Goal: Transaction & Acquisition: Book appointment/travel/reservation

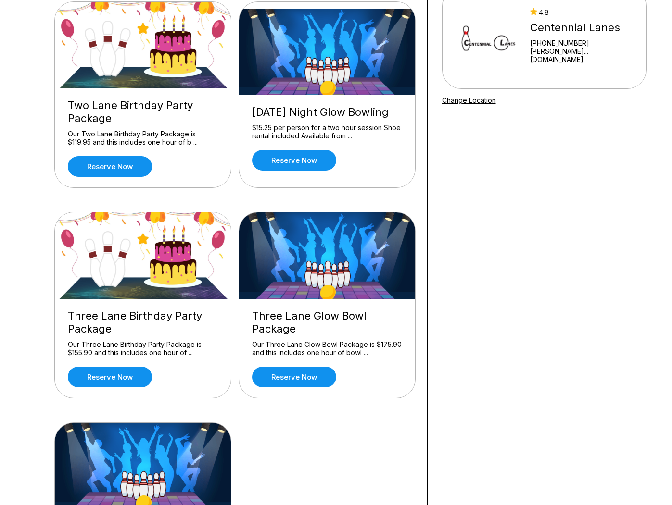
scroll to position [75, 0]
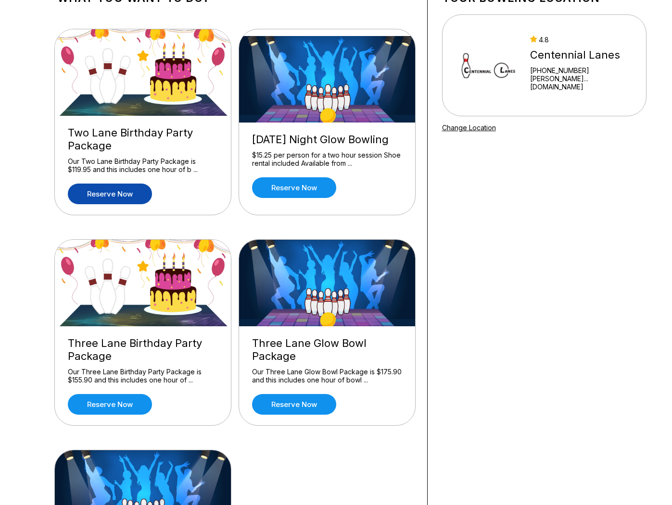
click at [114, 193] on link "Reserve now" at bounding box center [110, 194] width 84 height 21
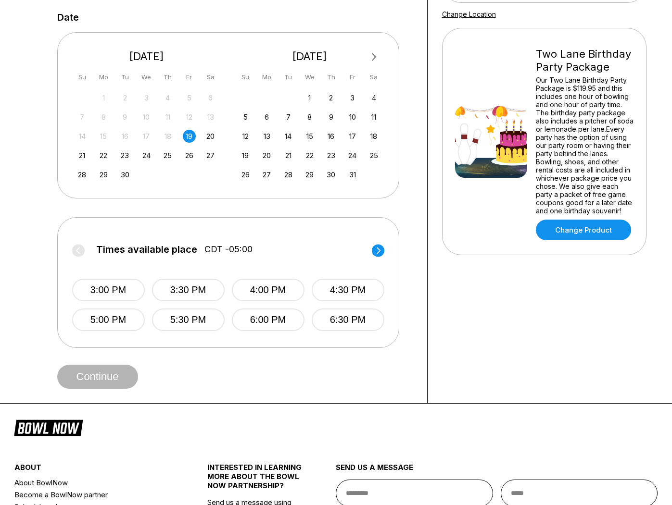
scroll to position [198, 0]
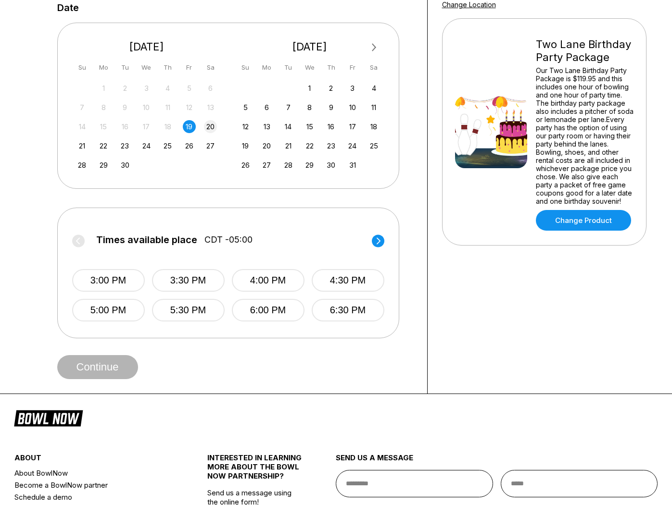
click at [216, 126] on div "20" at bounding box center [210, 126] width 13 height 13
click at [384, 242] on div "Times available place CDT -05:00 11:00 AM 11:30 AM 12:00 PM 12:30 PM 1:00 PM 1:…" at bounding box center [228, 273] width 342 height 131
click at [382, 242] on circle at bounding box center [378, 241] width 12 height 12
click at [263, 305] on button "6:00 PM" at bounding box center [268, 310] width 73 height 23
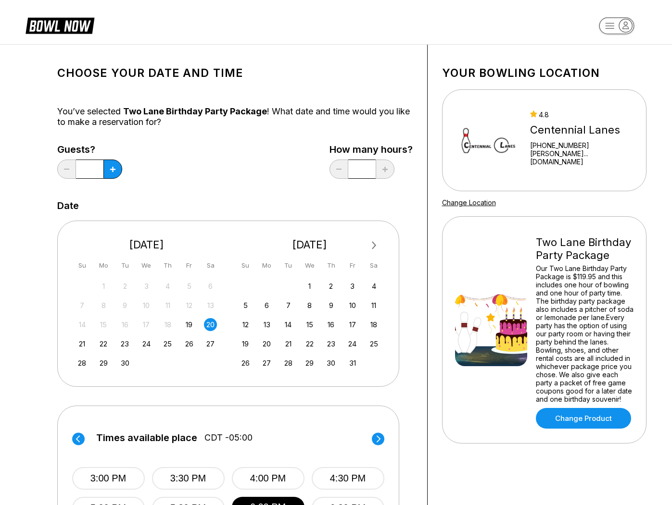
scroll to position [0, 0]
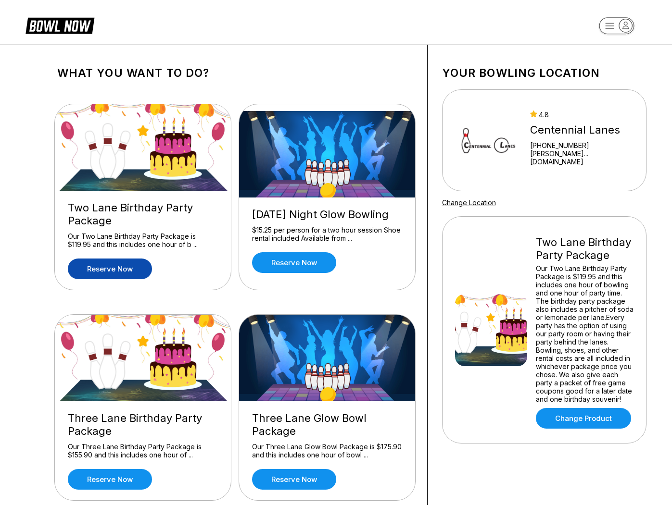
scroll to position [170, 0]
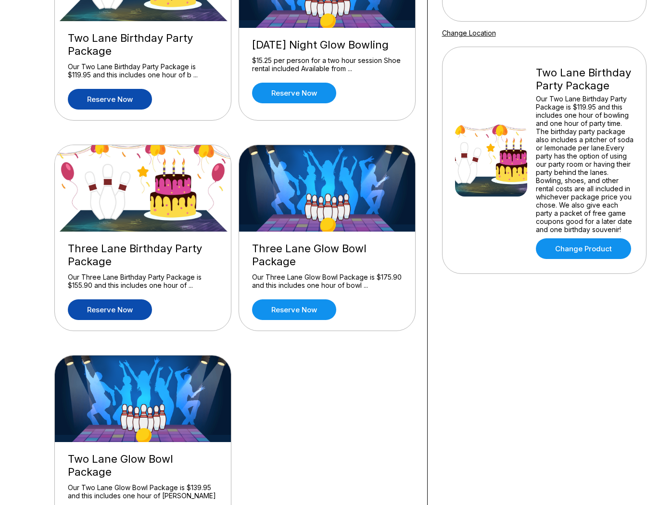
click at [140, 308] on link "Reserve now" at bounding box center [110, 309] width 84 height 21
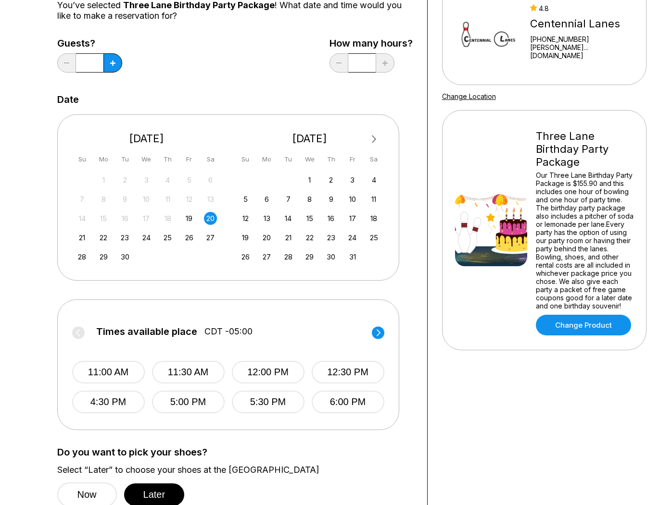
scroll to position [116, 0]
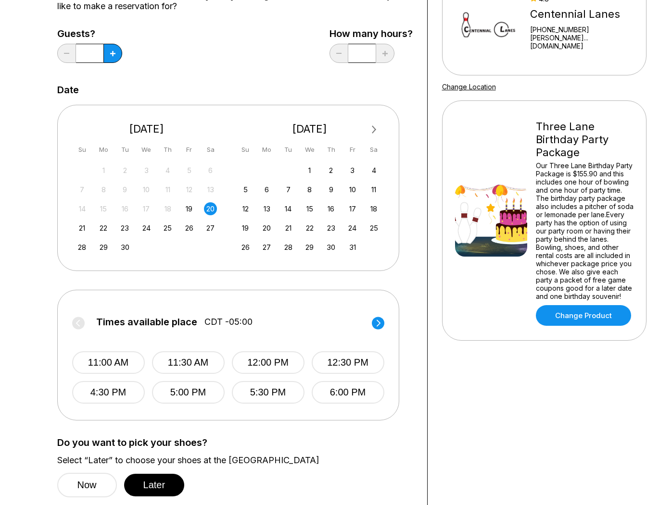
click at [377, 320] on circle at bounding box center [378, 323] width 12 height 12
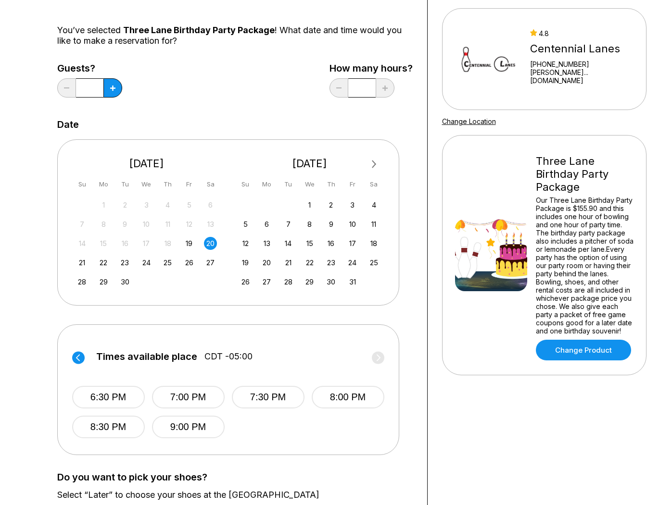
scroll to position [80, 0]
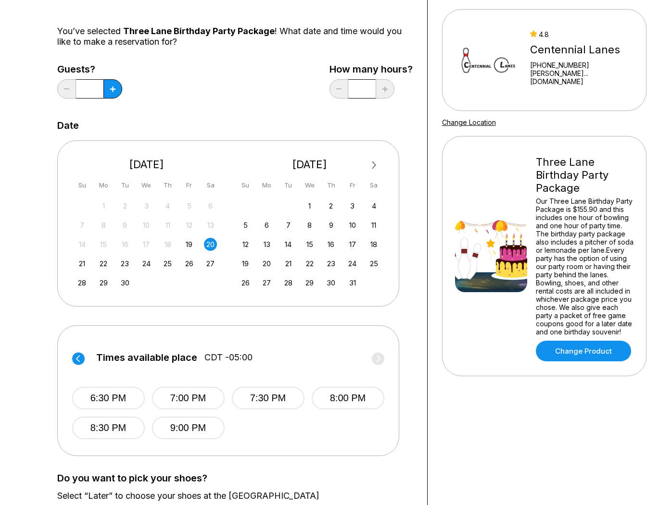
click at [71, 356] on div "Times available place CDT -05:00 11:00 AM 11:30 AM 12:00 PM 12:30 PM 4:30 PM 5:…" at bounding box center [228, 390] width 342 height 131
click at [79, 355] on circle at bounding box center [78, 358] width 12 height 12
click at [365, 430] on button "6:00 PM" at bounding box center [347, 428] width 73 height 23
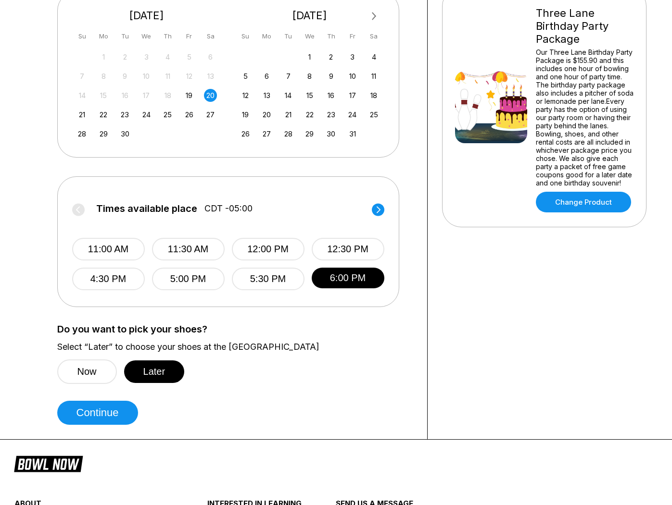
scroll to position [230, 0]
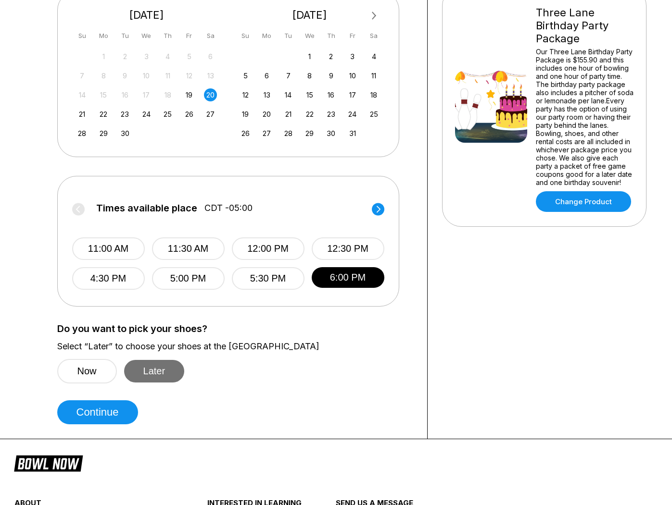
click at [162, 366] on button "Later" at bounding box center [154, 371] width 61 height 23
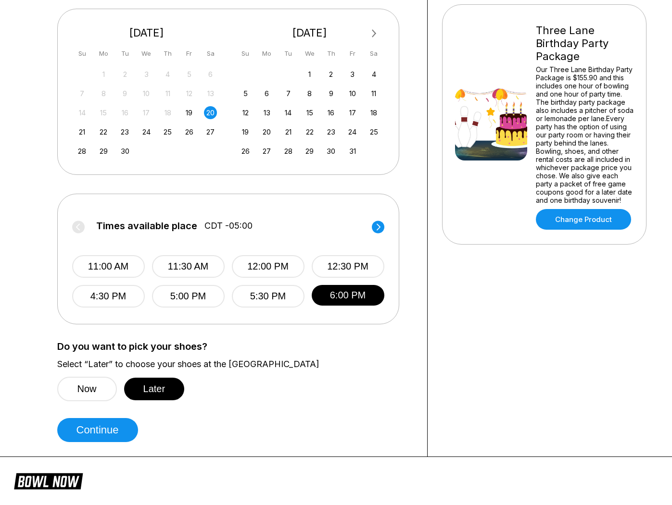
scroll to position [194, 0]
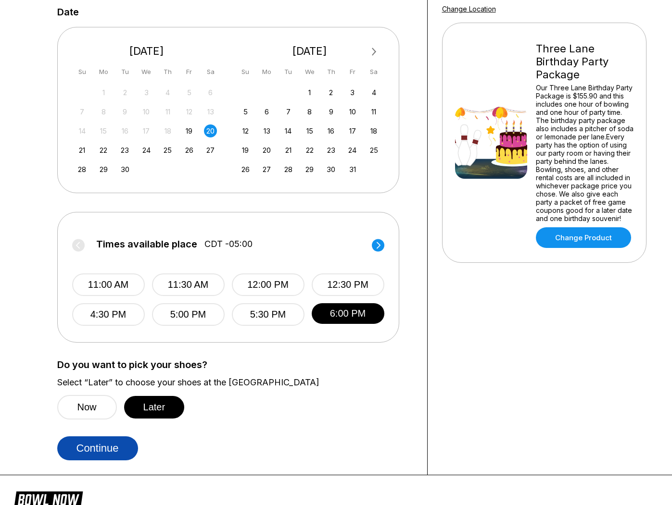
click at [101, 442] on button "Continue" at bounding box center [97, 449] width 81 height 24
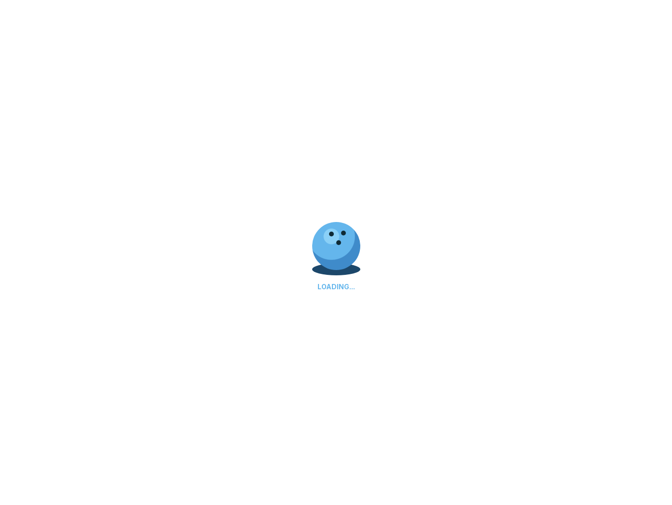
select select "**"
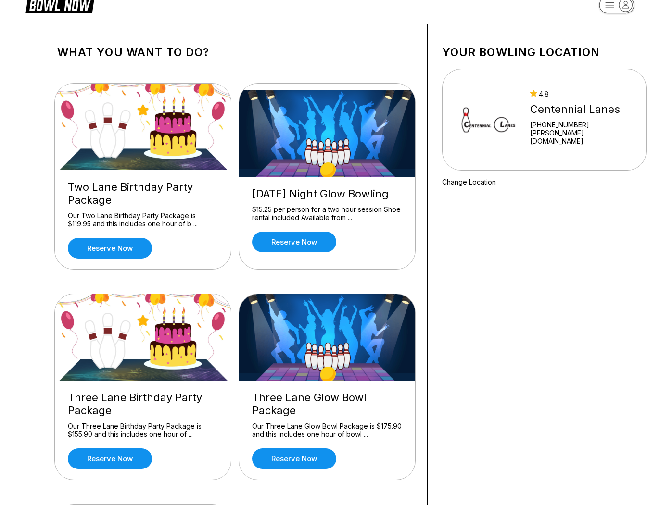
scroll to position [26, 0]
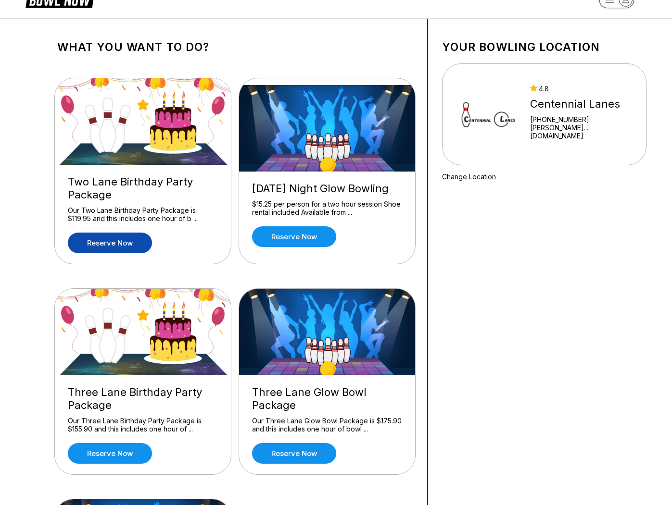
click at [143, 240] on link "Reserve now" at bounding box center [110, 243] width 84 height 21
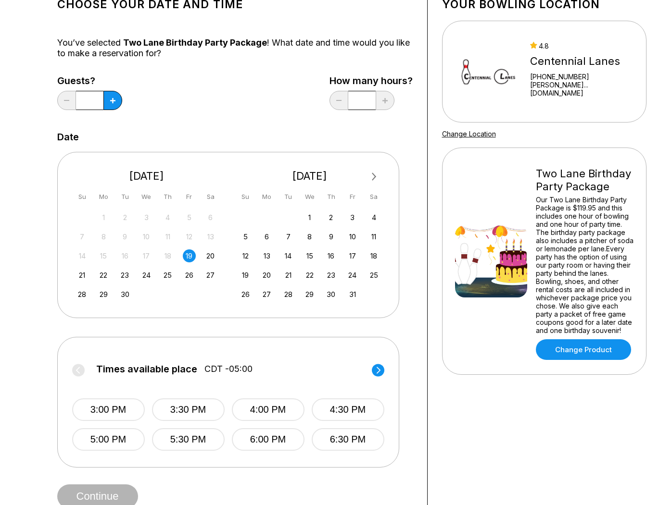
scroll to position [74, 0]
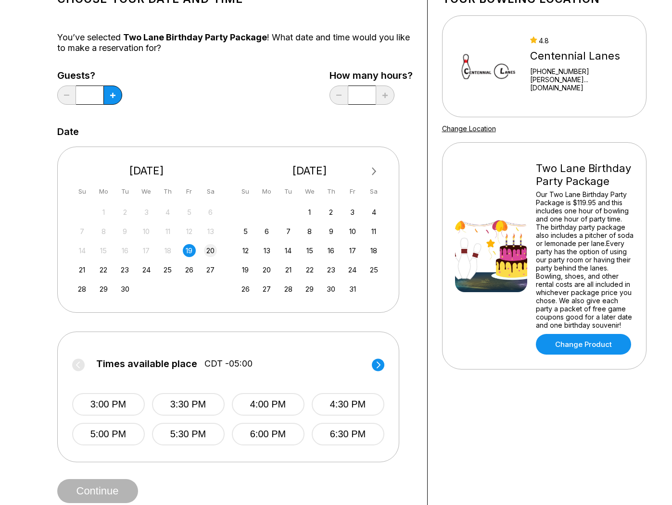
click at [211, 250] on div "20" at bounding box center [210, 250] width 13 height 13
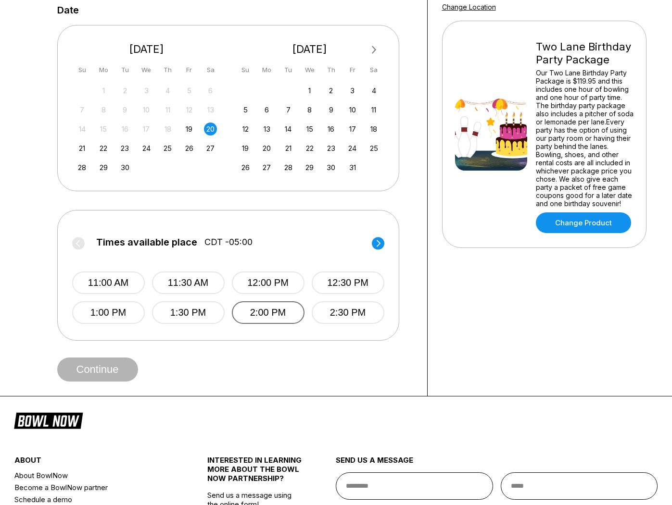
scroll to position [196, 0]
click at [383, 242] on circle at bounding box center [378, 243] width 12 height 12
click at [292, 312] on button "6:00 PM" at bounding box center [268, 312] width 73 height 23
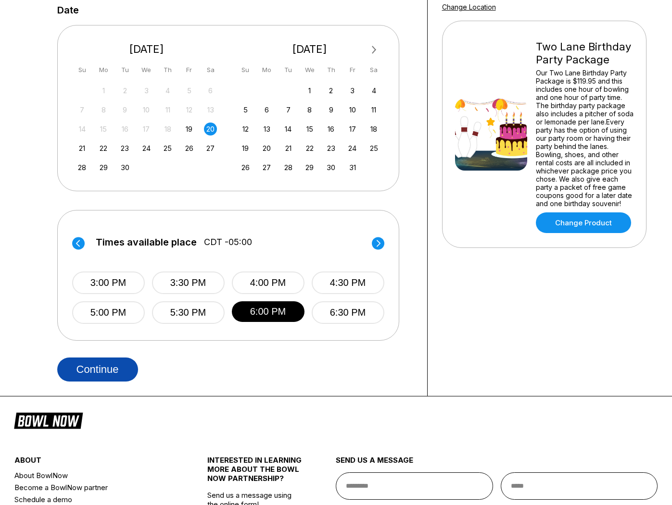
click at [87, 374] on button "Continue" at bounding box center [97, 370] width 81 height 24
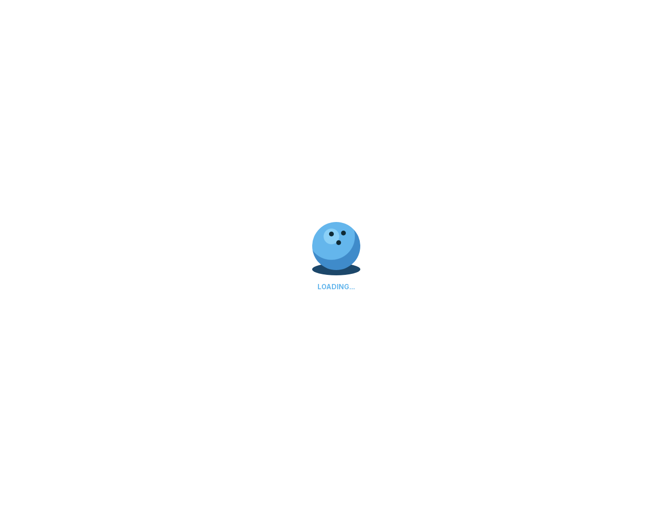
select select "**"
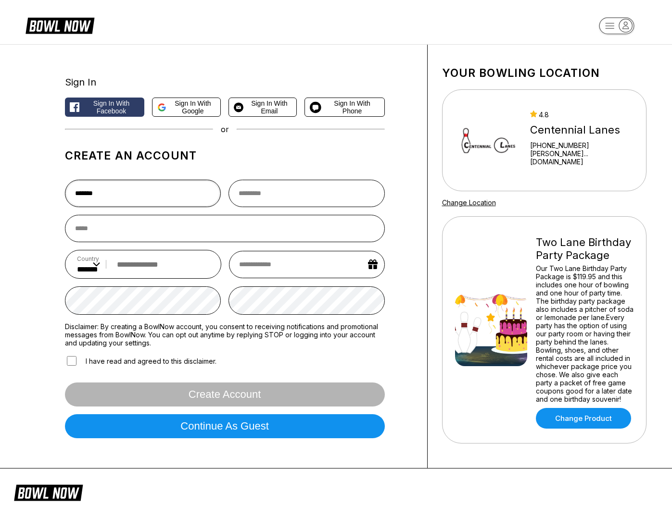
type input "*******"
type input "******"
type input "**********"
click at [410, 234] on div "**********" at bounding box center [235, 257] width 385 height 424
click at [187, 264] on input "tel" at bounding box center [161, 265] width 98 height 18
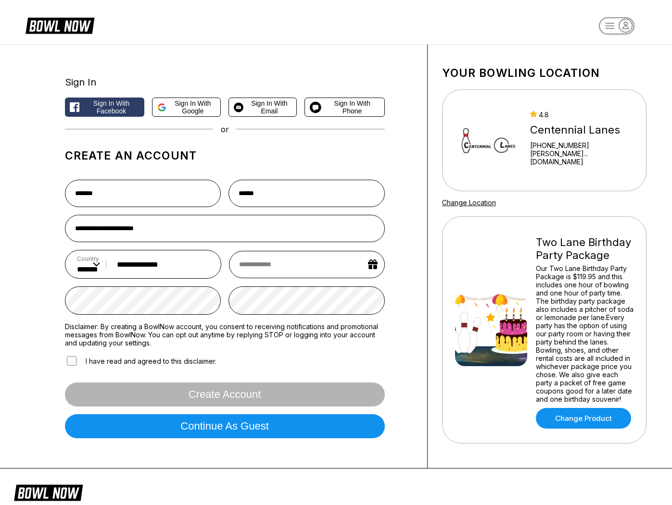
type input "**********"
select select "*"
select select "****"
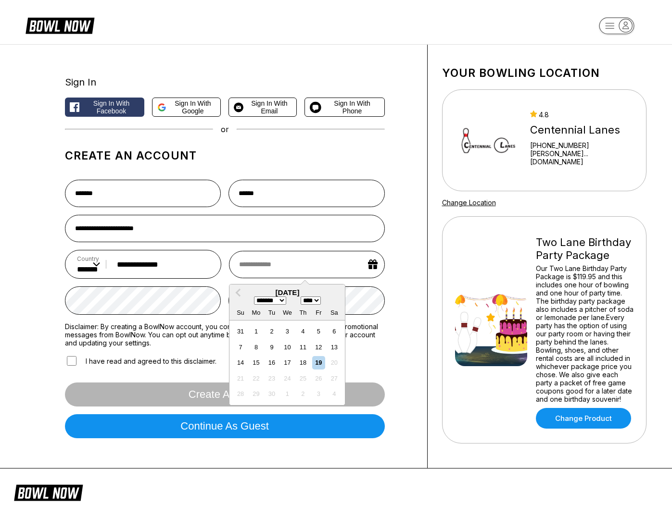
select select "**"
select select "****"
click at [259, 347] on div "5" at bounding box center [256, 347] width 13 height 13
type input "**********"
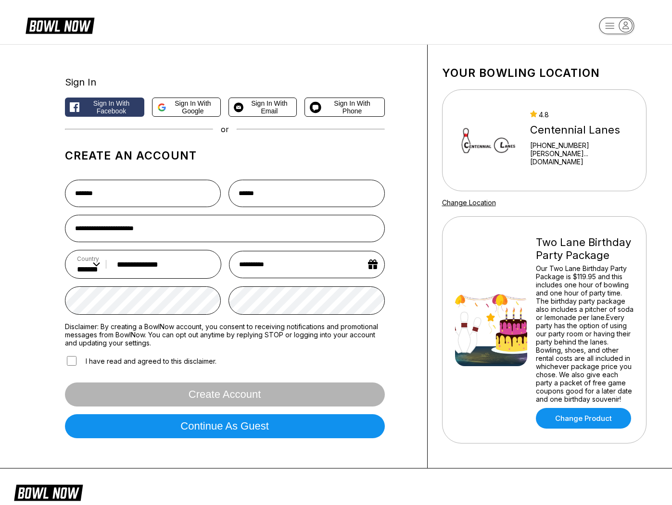
click at [406, 203] on div "**********" at bounding box center [235, 257] width 385 height 424
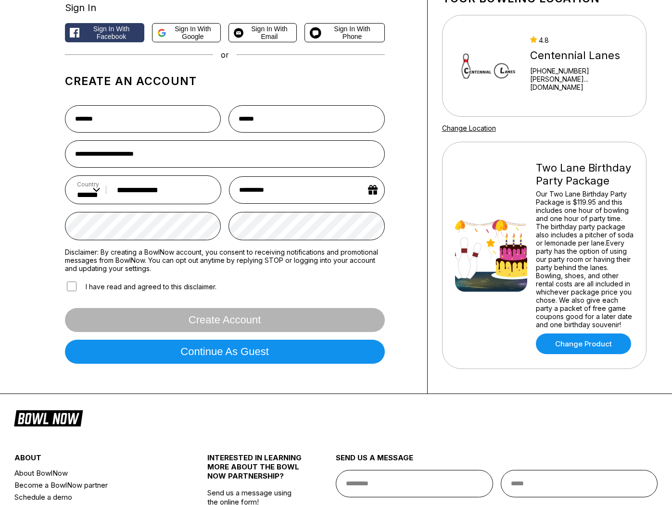
scroll to position [95, 0]
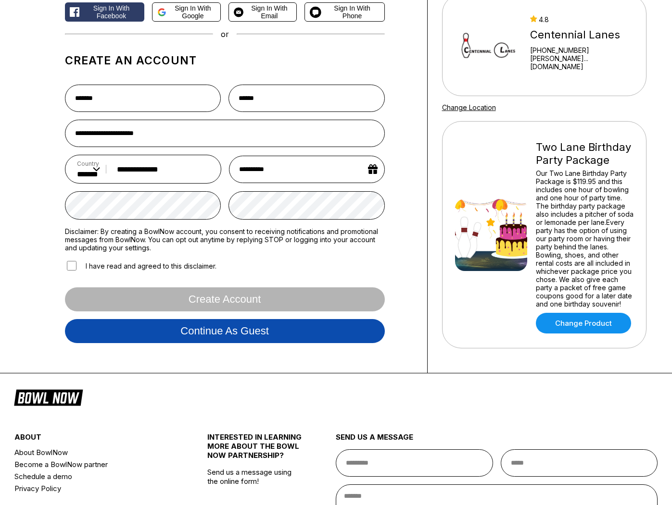
click at [248, 335] on button "Continue as guest" at bounding box center [225, 331] width 320 height 24
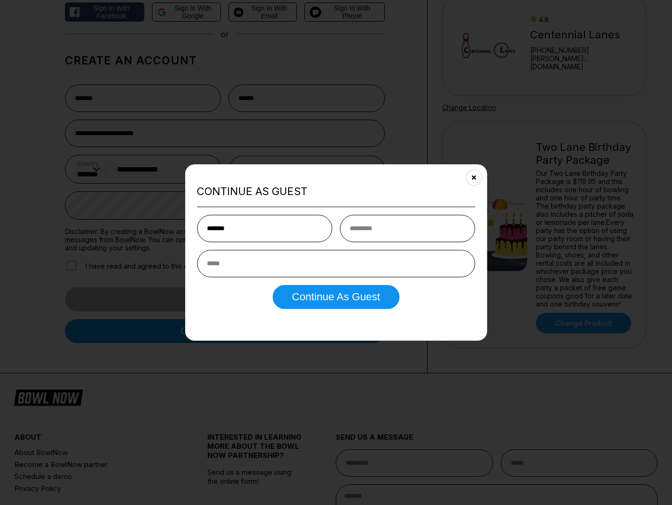
type input "*******"
type input "******"
type input "**********"
click at [336, 299] on button "Continue as Guest" at bounding box center [336, 297] width 126 height 24
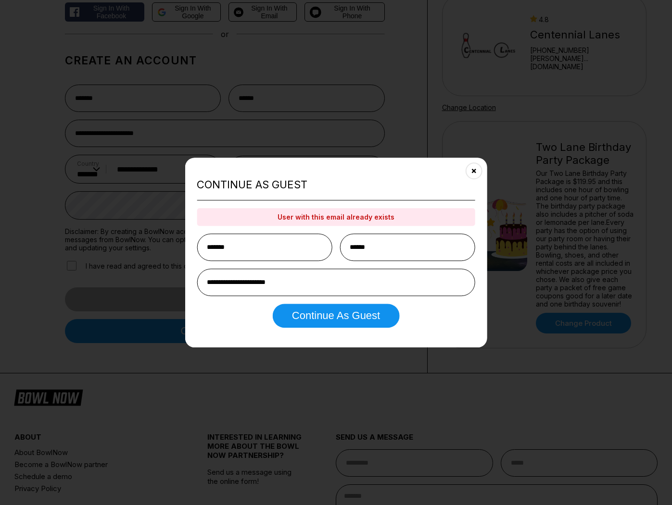
drag, startPoint x: 474, startPoint y: 166, endPoint x: 462, endPoint y: 168, distance: 13.2
click at [474, 166] on button "Close" at bounding box center [474, 171] width 24 height 24
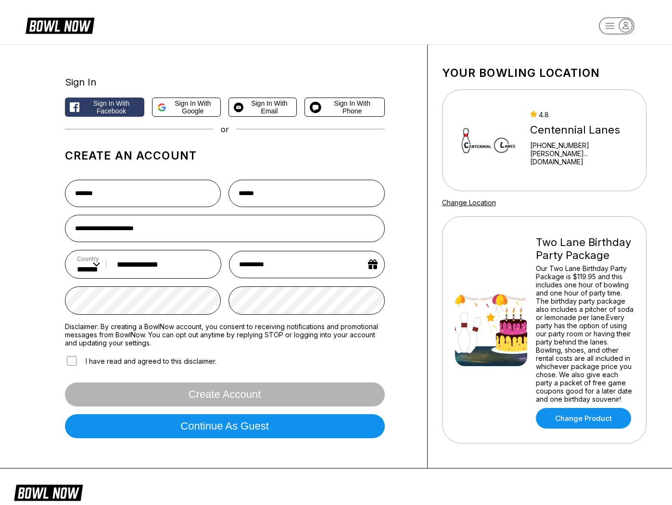
scroll to position [0, 0]
click at [247, 105] on span "Sign in with Email" at bounding box center [269, 107] width 44 height 15
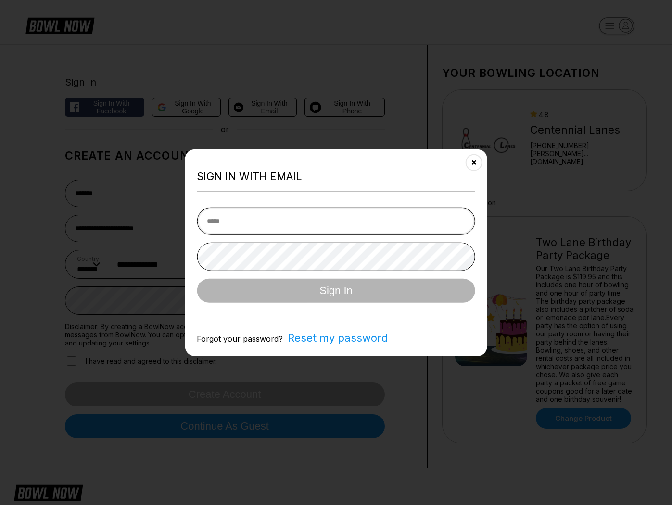
type input "**********"
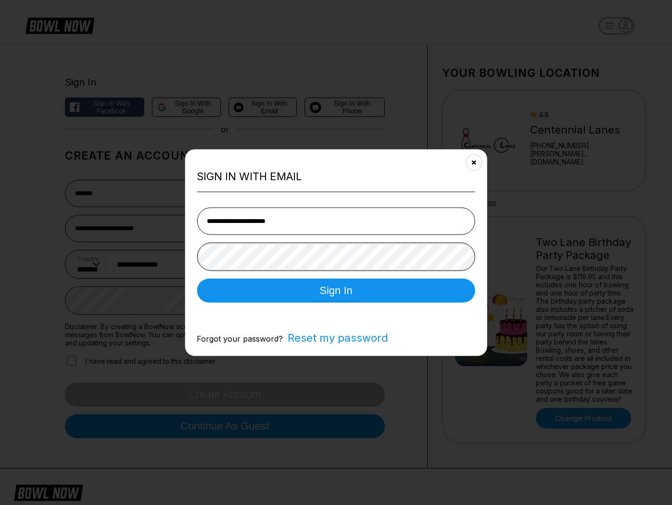
click at [336, 291] on button "Sign In" at bounding box center [336, 291] width 278 height 24
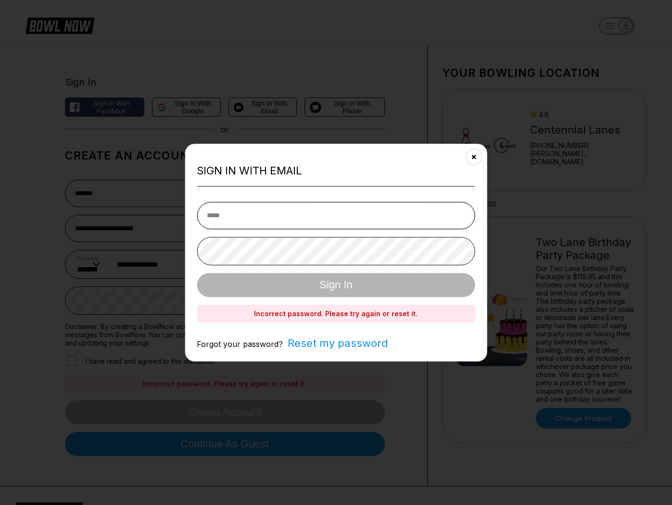
click at [274, 212] on input "email" at bounding box center [336, 215] width 278 height 27
type input "**********"
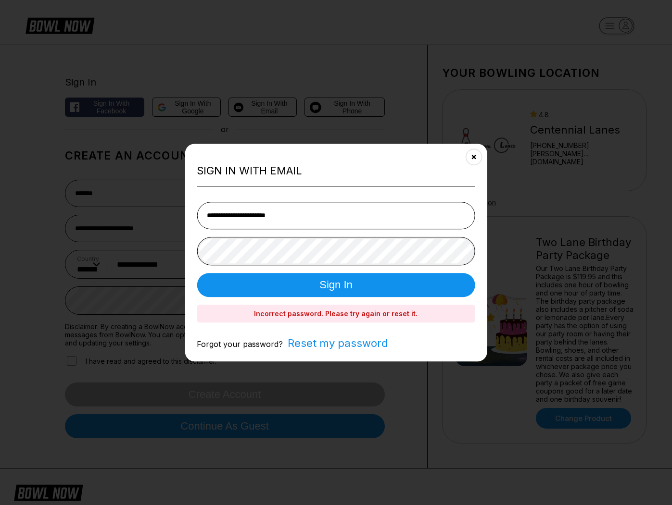
click at [336, 286] on button "Sign In" at bounding box center [336, 285] width 278 height 24
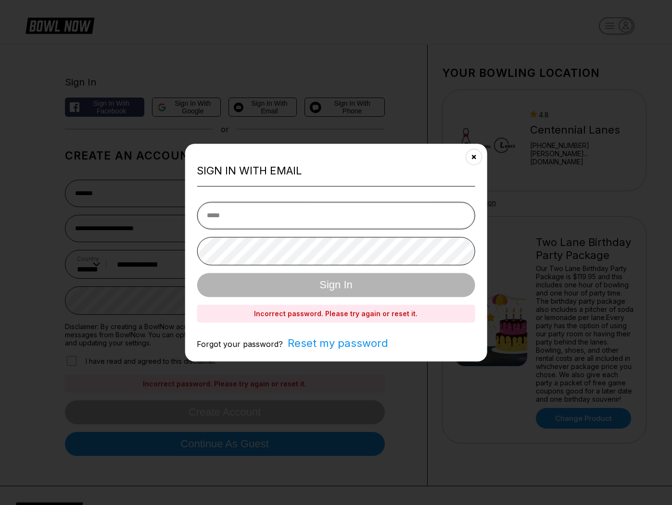
click at [305, 225] on input "email" at bounding box center [336, 215] width 278 height 27
type input "**********"
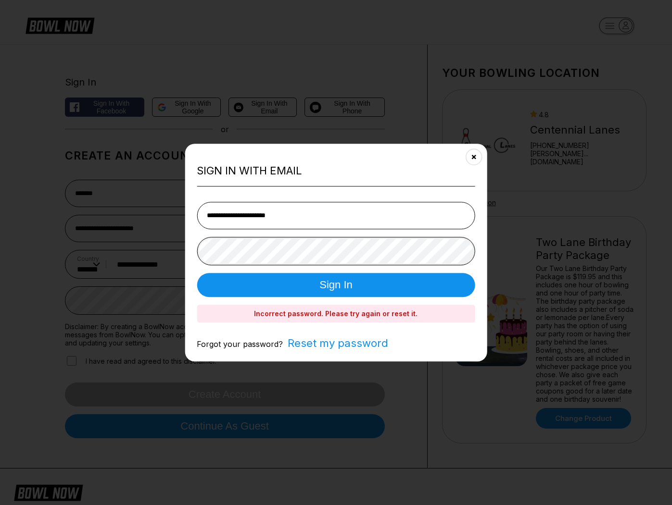
click at [336, 286] on button "Sign In" at bounding box center [336, 285] width 278 height 24
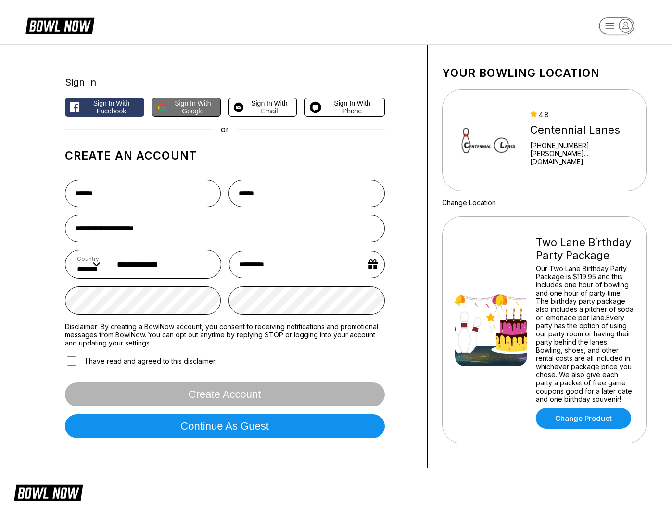
click at [201, 109] on span "Sign in with Google" at bounding box center [192, 107] width 45 height 15
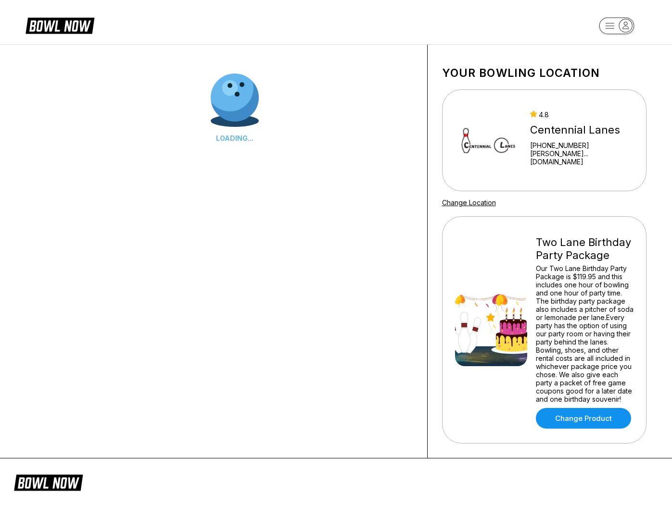
scroll to position [0, 0]
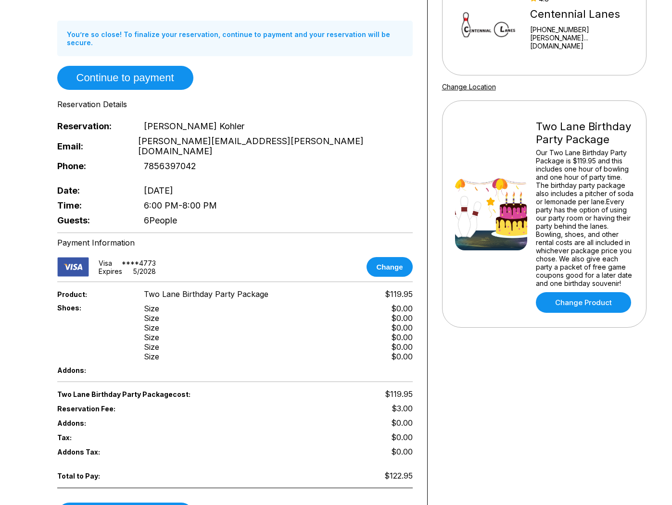
scroll to position [127, 0]
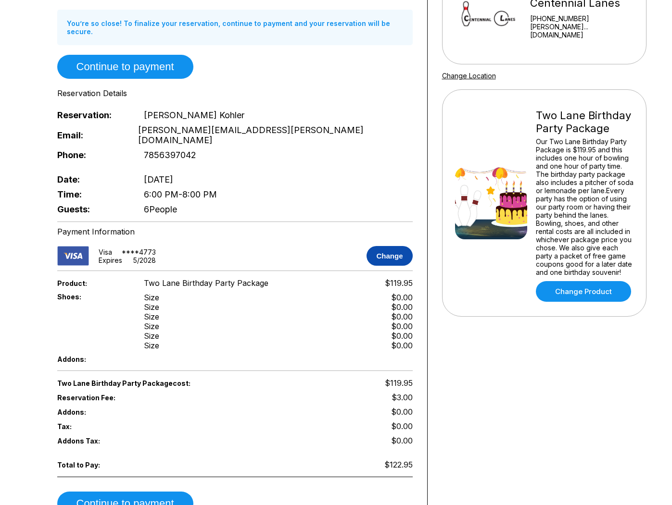
click at [368, 246] on button "Change" at bounding box center [389, 256] width 46 height 20
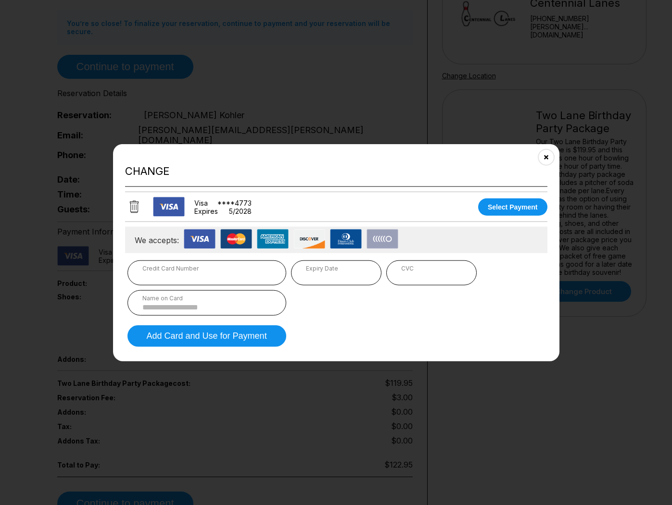
click at [197, 268] on div "Credit Card Number" at bounding box center [206, 268] width 129 height 7
drag, startPoint x: 543, startPoint y: 156, endPoint x: 540, endPoint y: 167, distance: 11.4
click at [543, 156] on icon "Close" at bounding box center [546, 157] width 8 height 8
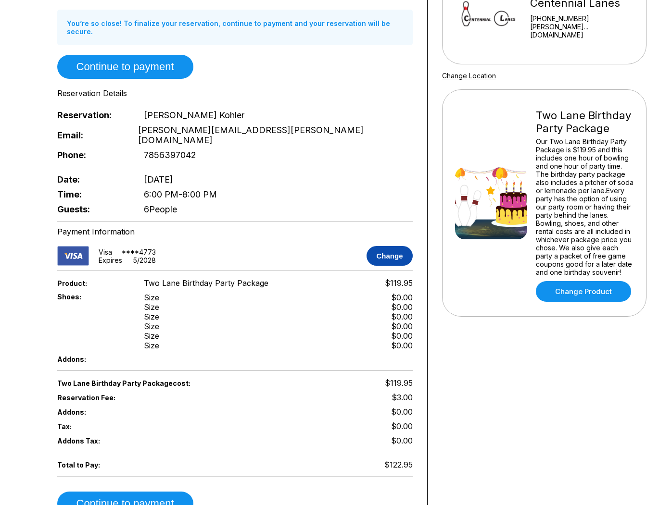
click at [406, 246] on button "Change" at bounding box center [389, 256] width 46 height 20
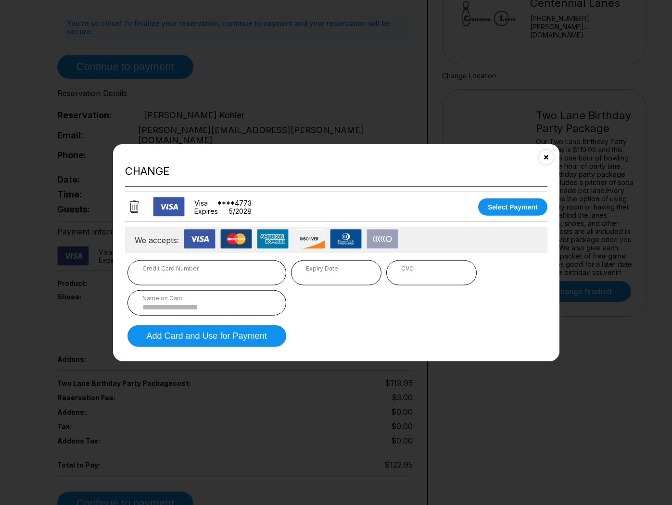
click at [219, 271] on div "Credit Card Number" at bounding box center [206, 268] width 129 height 7
drag, startPoint x: 543, startPoint y: 157, endPoint x: 538, endPoint y: 175, distance: 18.3
click at [543, 157] on icon "Close" at bounding box center [546, 157] width 8 height 8
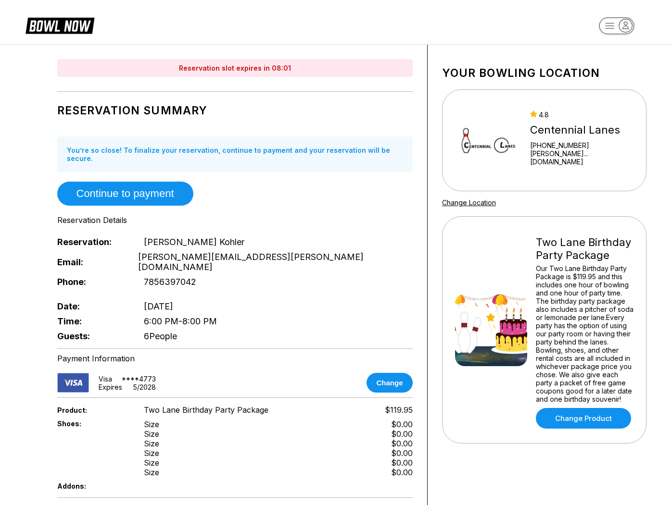
scroll to position [0, 0]
click at [586, 420] on link "Change Product" at bounding box center [583, 418] width 95 height 21
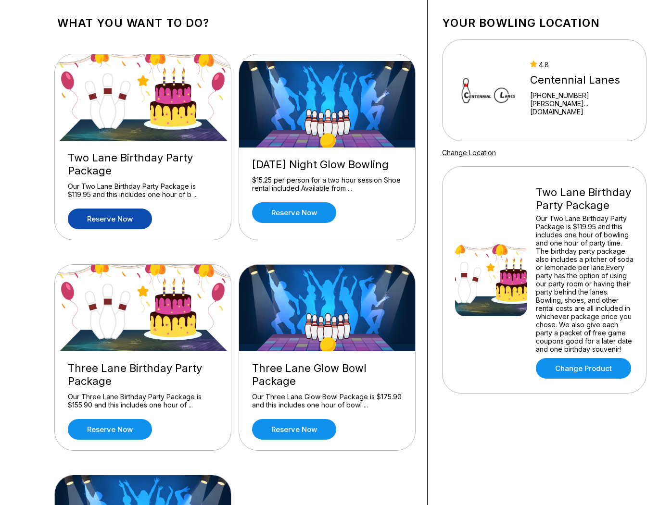
scroll to position [54, 0]
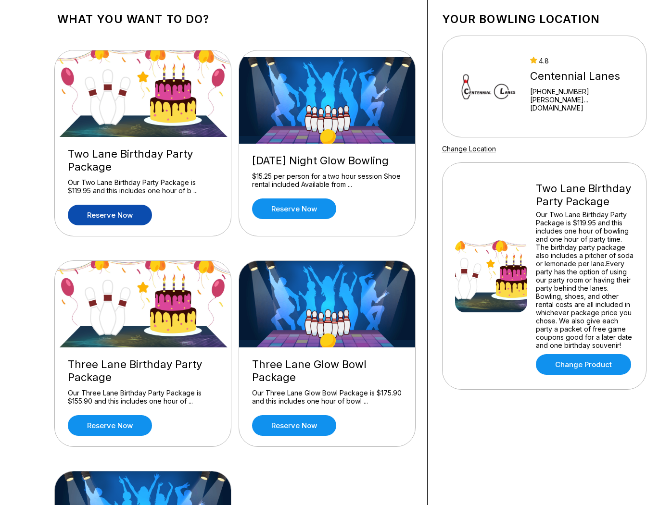
click at [114, 212] on link "Reserve now" at bounding box center [110, 215] width 84 height 21
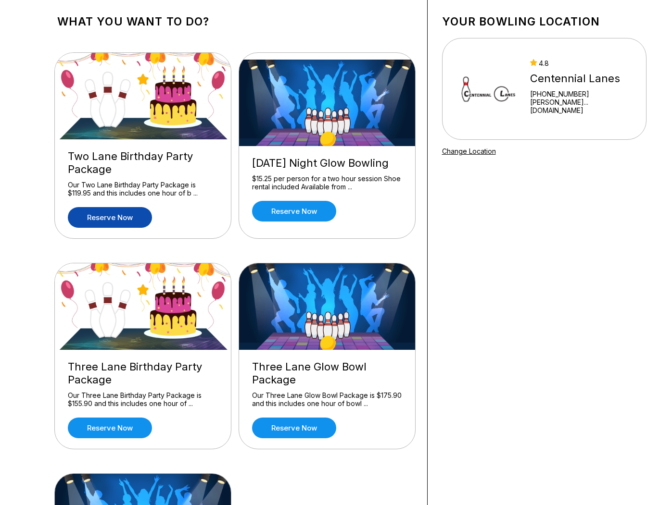
scroll to position [52, 0]
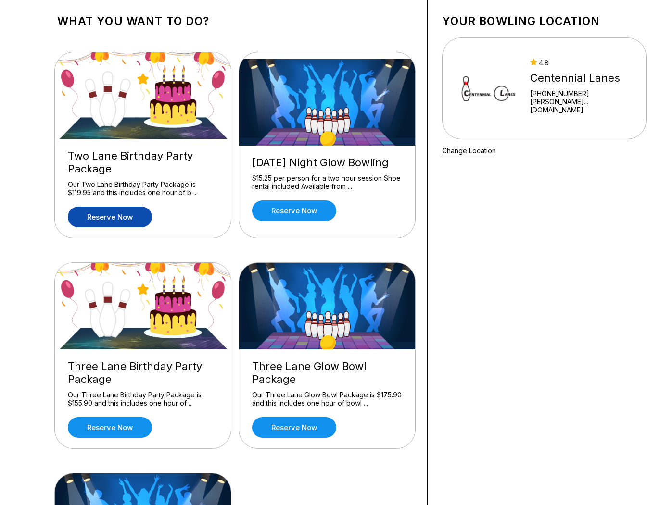
click at [126, 216] on link "Reserve now" at bounding box center [110, 217] width 84 height 21
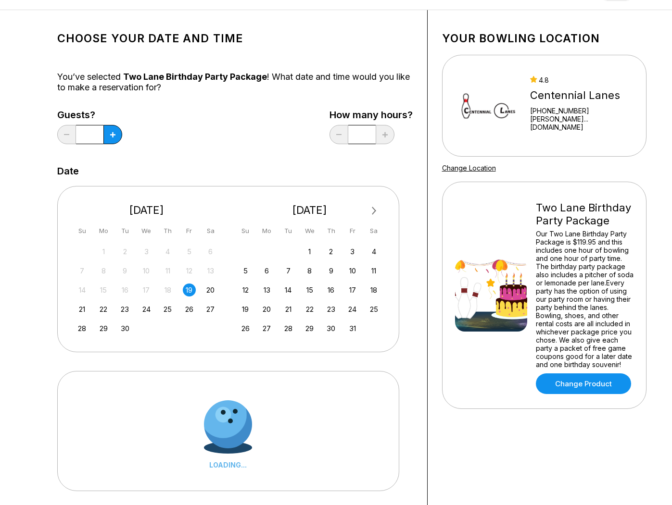
scroll to position [39, 0]
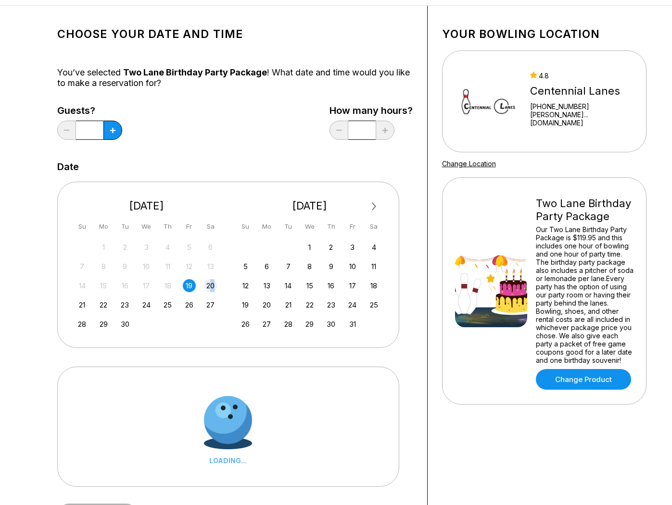
click at [212, 286] on div "20" at bounding box center [210, 285] width 13 height 13
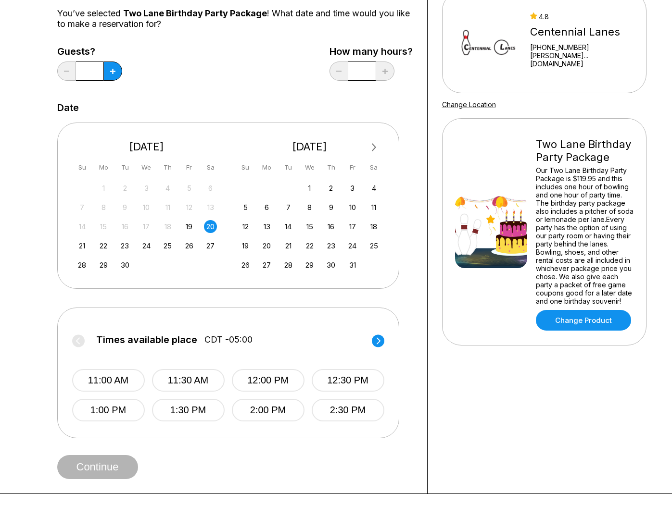
scroll to position [129, 0]
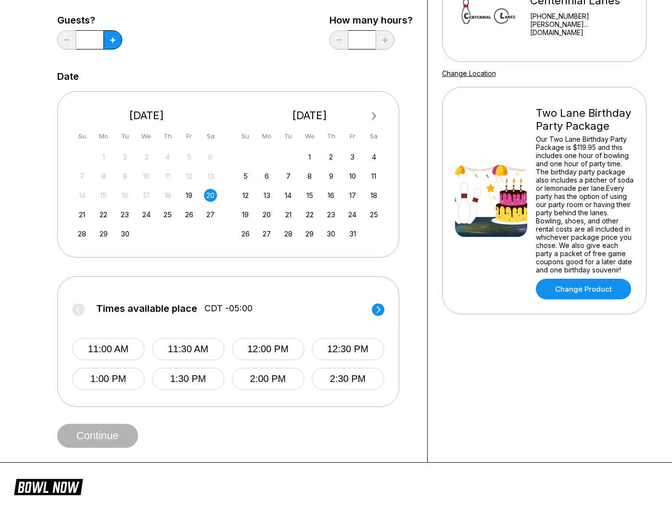
click at [378, 311] on icon at bounding box center [378, 309] width 4 height 7
click at [282, 386] on button "6:00 PM" at bounding box center [268, 379] width 73 height 23
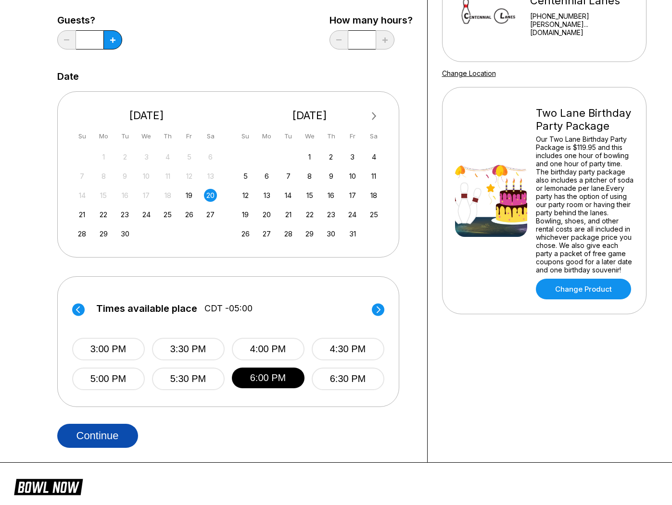
click at [115, 429] on button "Continue" at bounding box center [97, 436] width 81 height 24
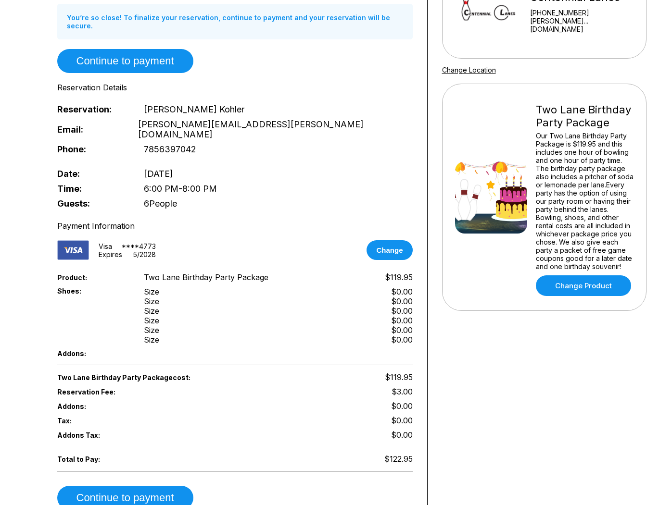
scroll to position [147, 0]
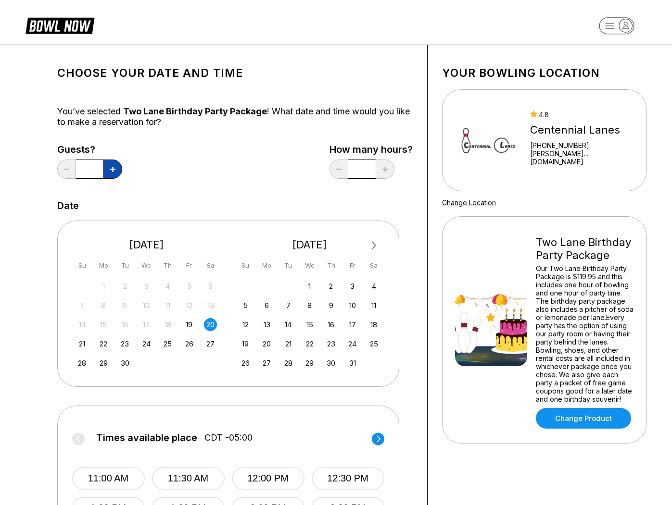
click at [118, 173] on button at bounding box center [112, 169] width 19 height 19
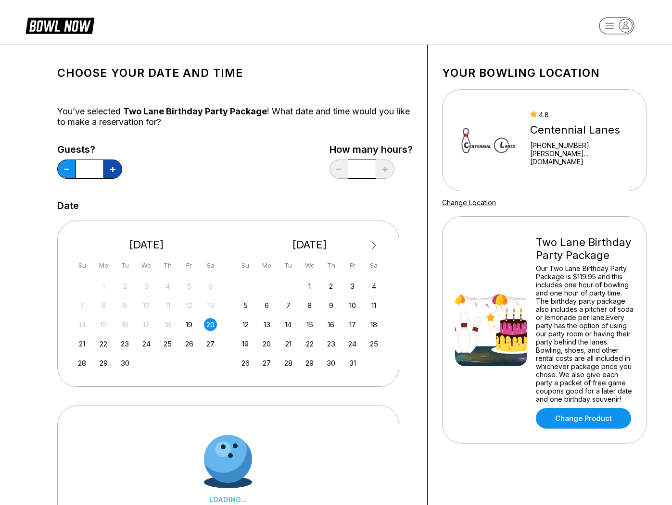
click at [118, 173] on button at bounding box center [112, 169] width 19 height 19
click at [118, 172] on button at bounding box center [112, 169] width 19 height 19
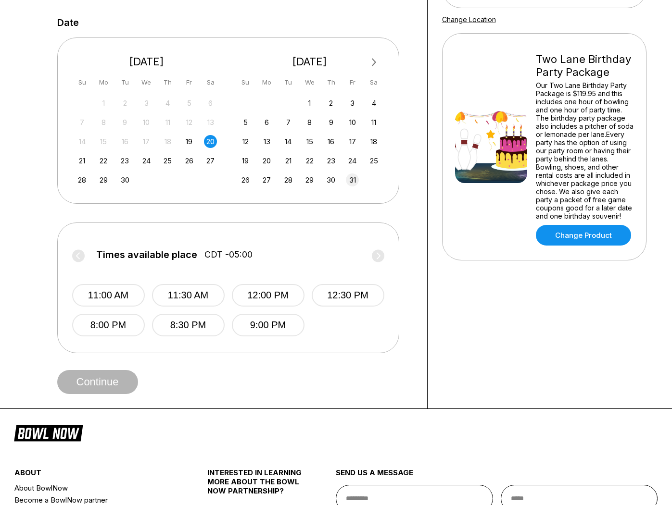
scroll to position [86, 0]
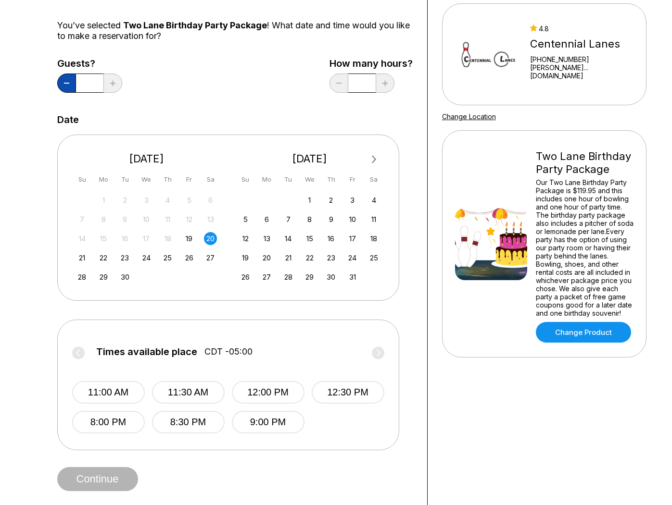
click at [72, 88] on button at bounding box center [66, 83] width 19 height 19
click at [71, 87] on button at bounding box center [66, 83] width 19 height 19
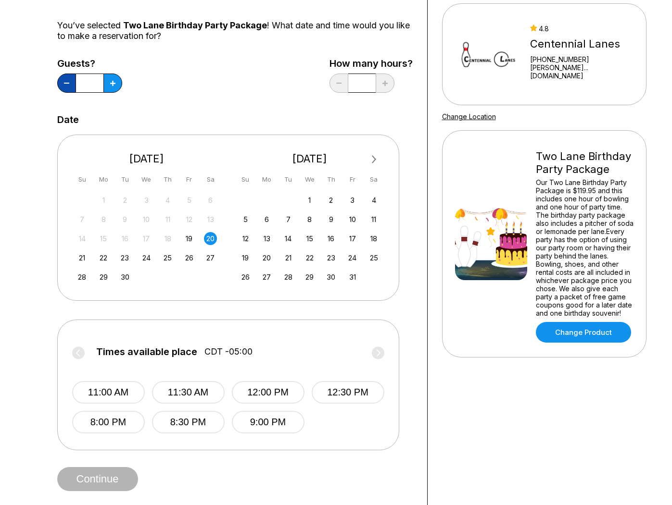
click at [71, 87] on button at bounding box center [66, 83] width 19 height 19
click at [381, 356] on circle at bounding box center [378, 353] width 12 height 12
click at [294, 432] on button "6:00 PM" at bounding box center [268, 422] width 73 height 23
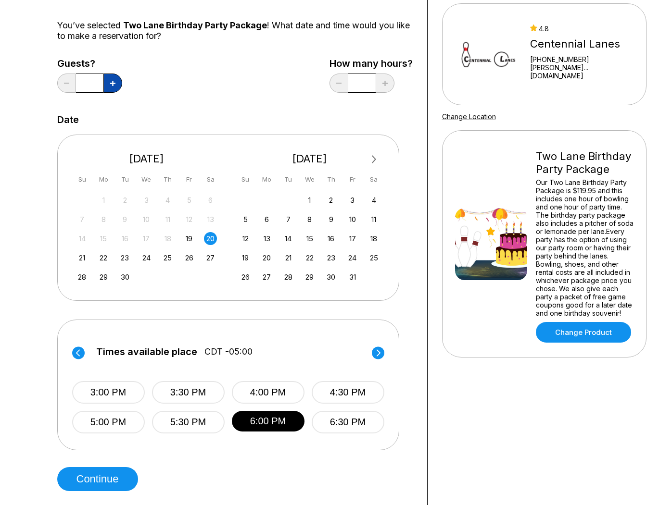
click at [112, 81] on icon at bounding box center [112, 83] width 5 height 5
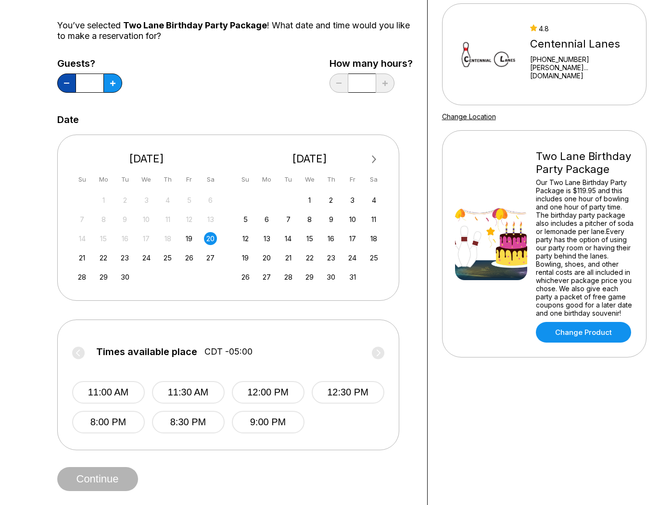
click at [60, 83] on button at bounding box center [66, 83] width 19 height 19
type input "*"
click at [383, 356] on icon at bounding box center [378, 353] width 12 height 13
click at [277, 420] on button "6:00 PM" at bounding box center [268, 422] width 73 height 23
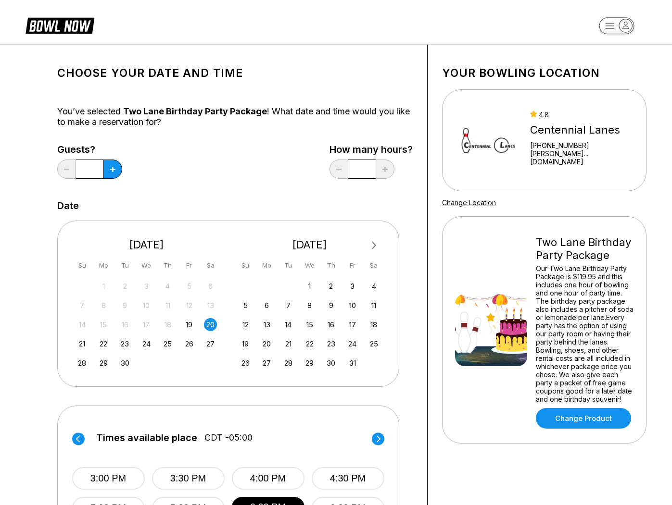
scroll to position [120, 0]
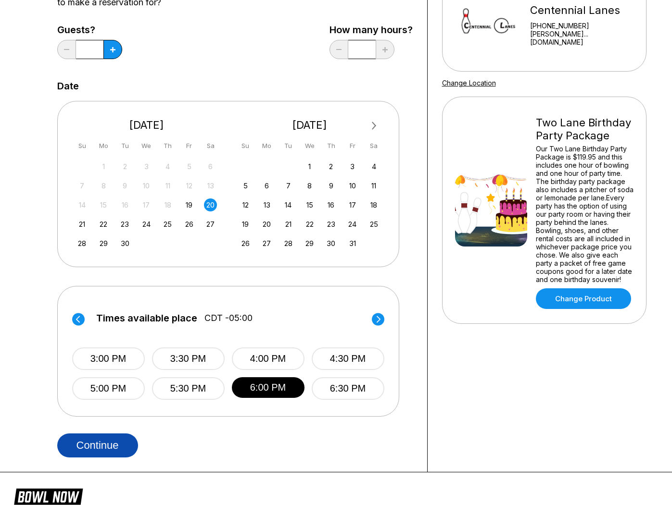
click at [103, 448] on button "Continue" at bounding box center [97, 446] width 81 height 24
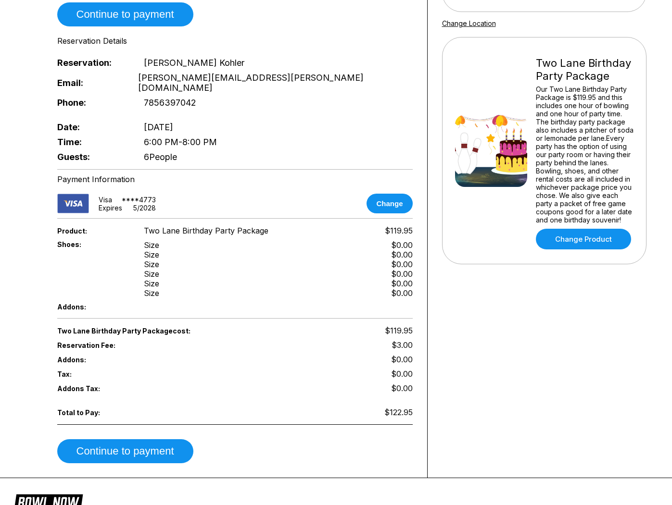
scroll to position [339, 0]
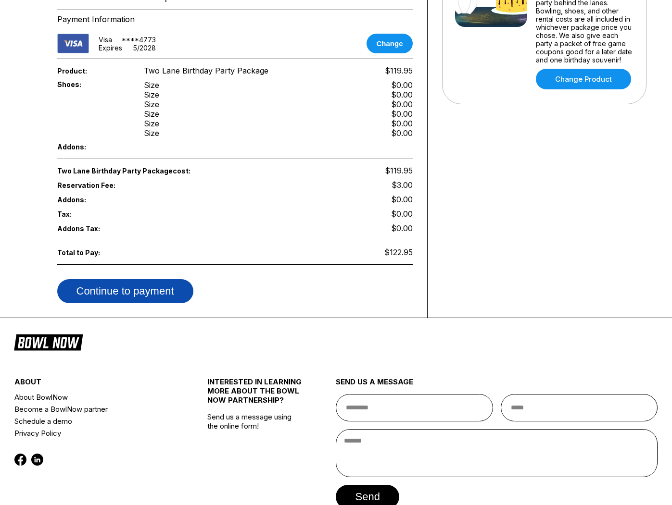
click at [139, 279] on button "Continue to payment" at bounding box center [125, 291] width 136 height 24
